Goal: Task Accomplishment & Management: Use online tool/utility

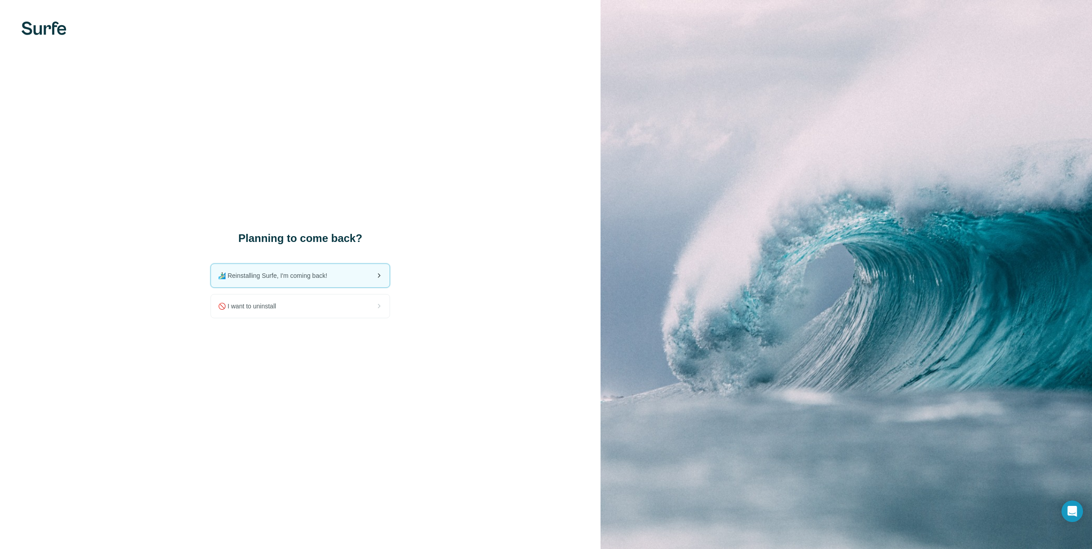
click at [309, 276] on span "🏄🏻‍♂️ Reinstalling Surfe, I'm coming back!" at bounding box center [276, 275] width 116 height 9
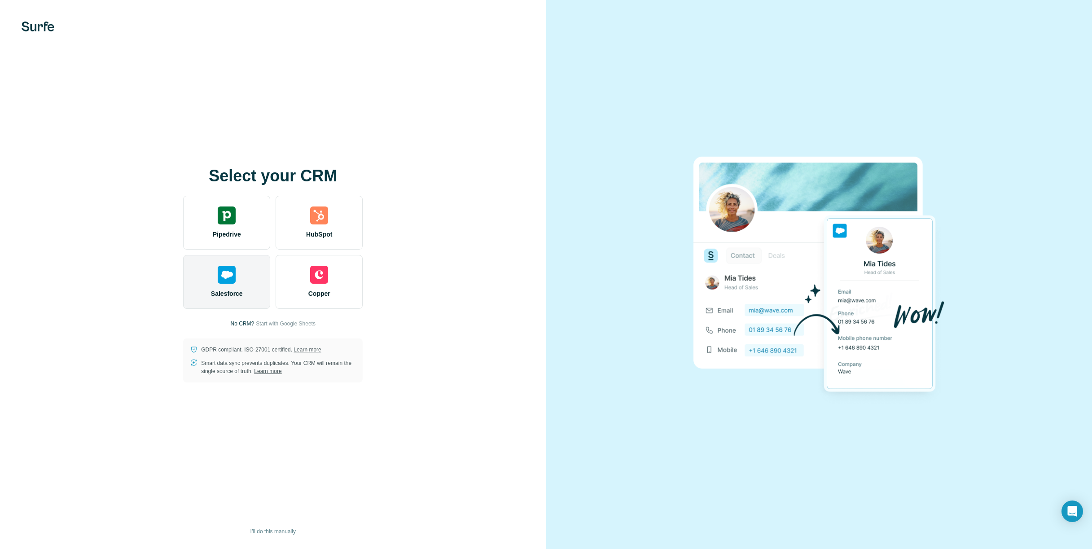
click at [239, 278] on div "Salesforce" at bounding box center [226, 282] width 87 height 54
click at [258, 282] on div "Salesforce" at bounding box center [226, 282] width 87 height 54
